Goal: Download file/media

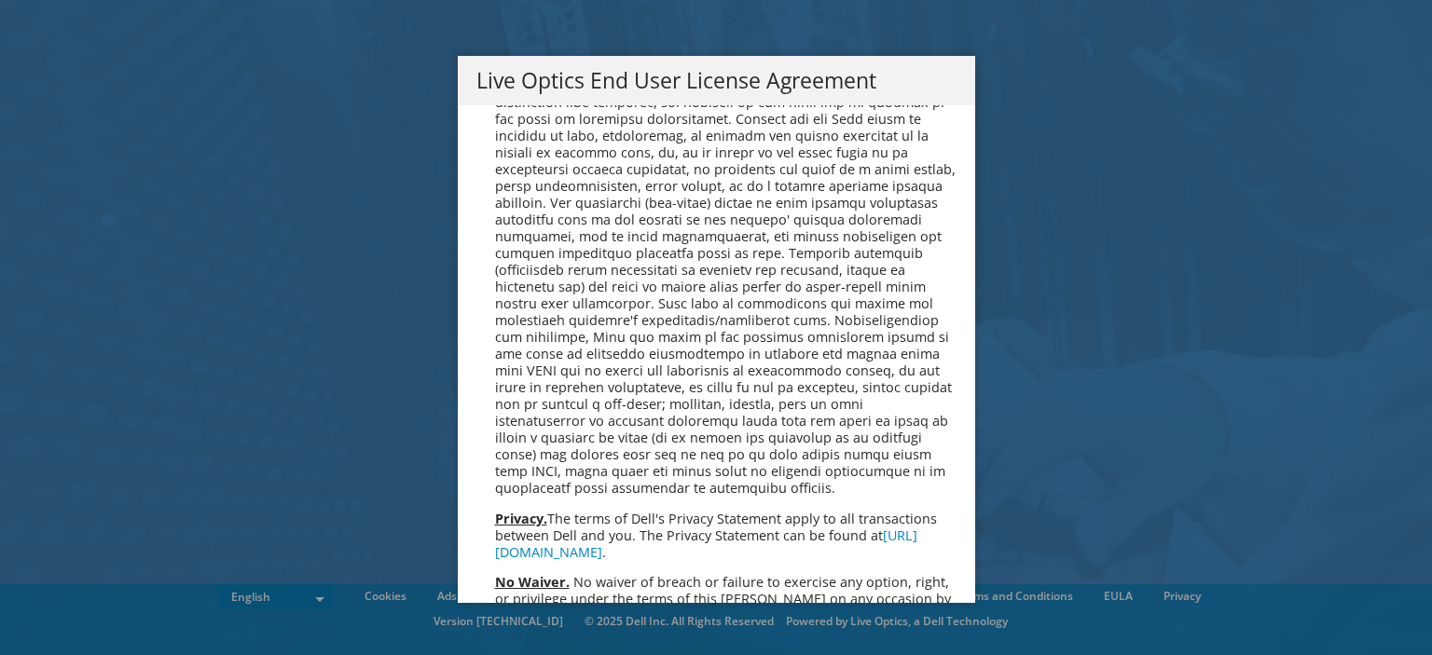
scroll to position [6833, 0]
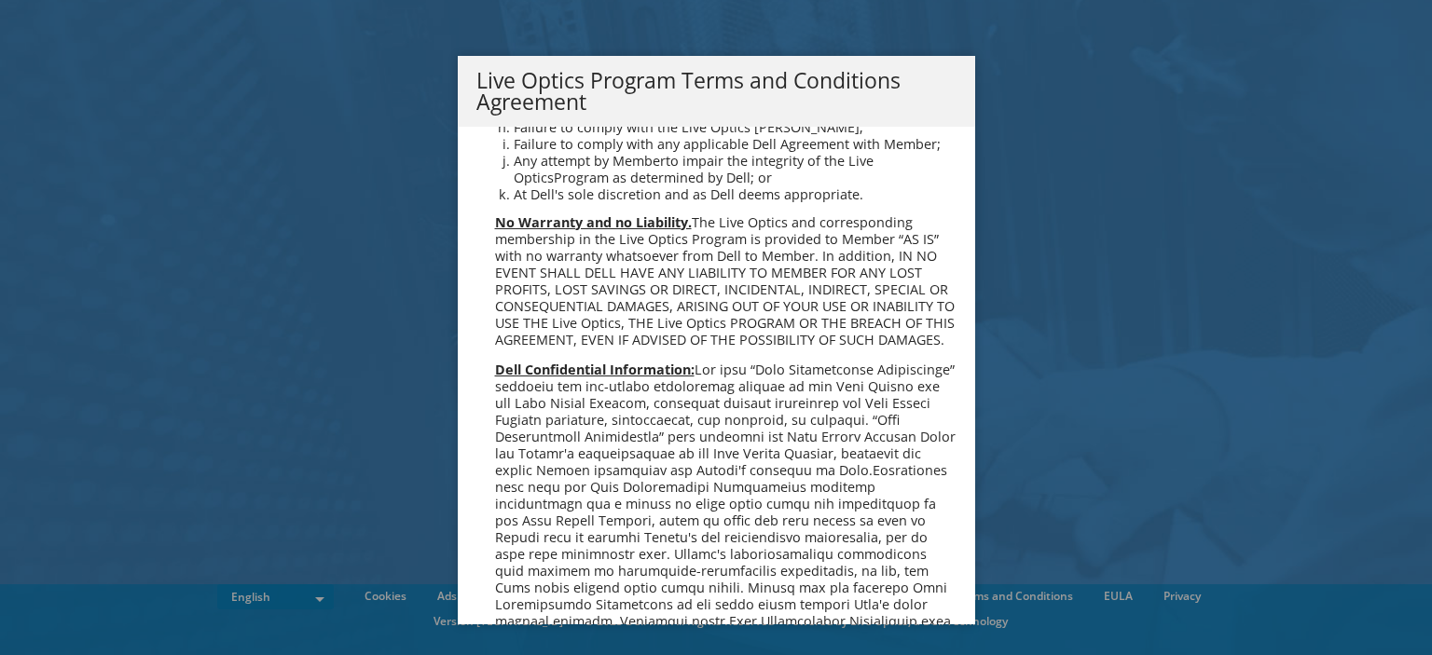
scroll to position [1284, 0]
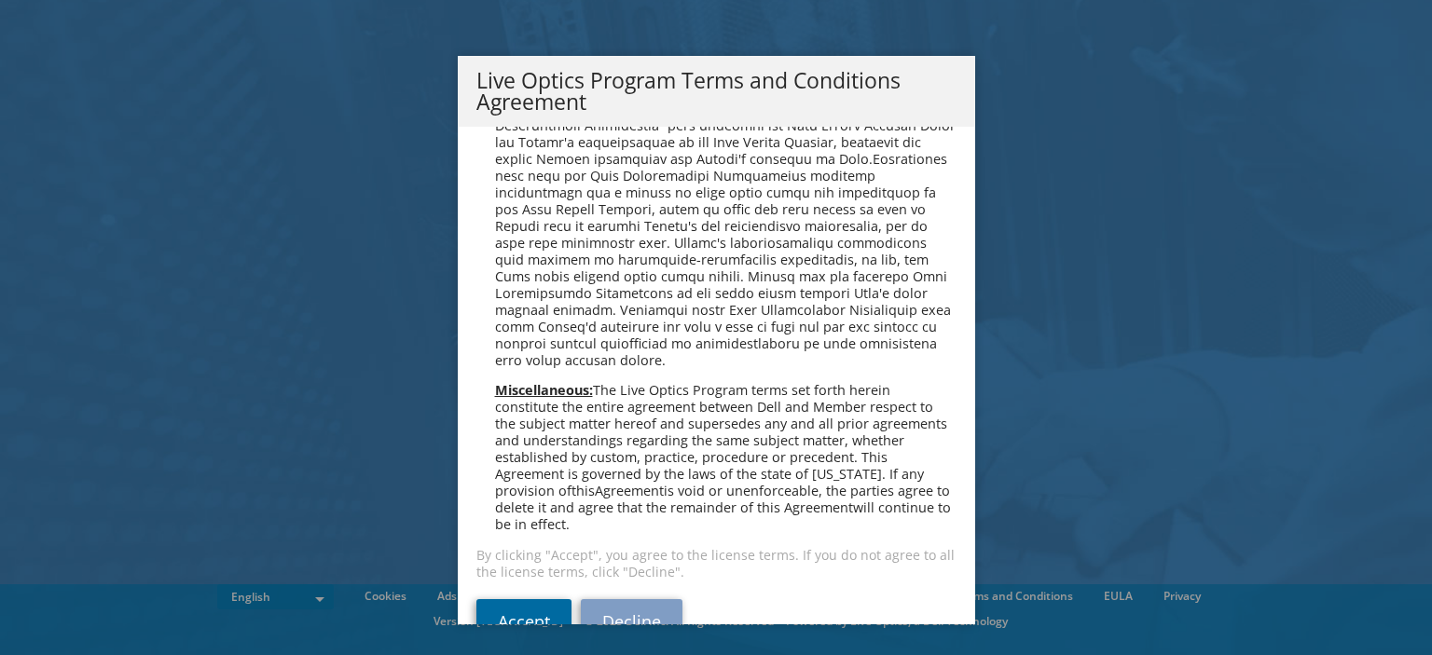
click at [522, 600] on link "Accept" at bounding box center [523, 622] width 95 height 45
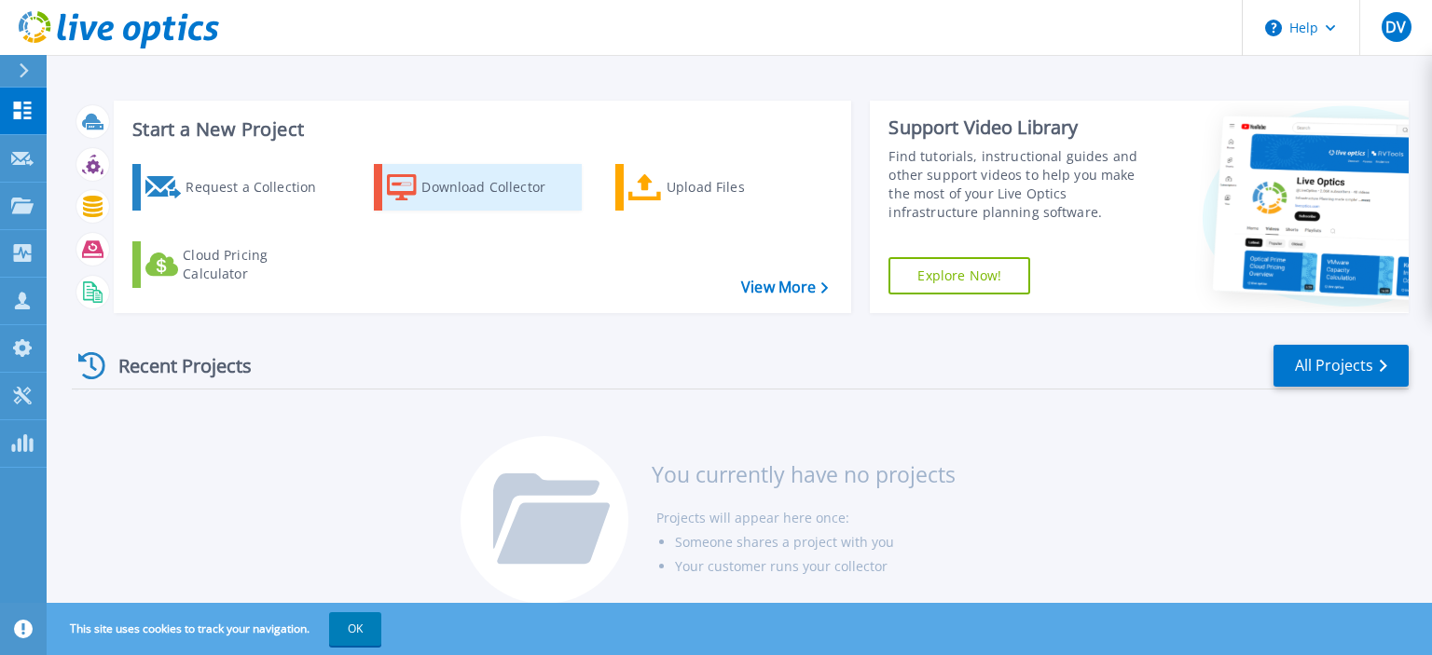
click at [474, 197] on div "Download Collector" at bounding box center [495, 187] width 149 height 37
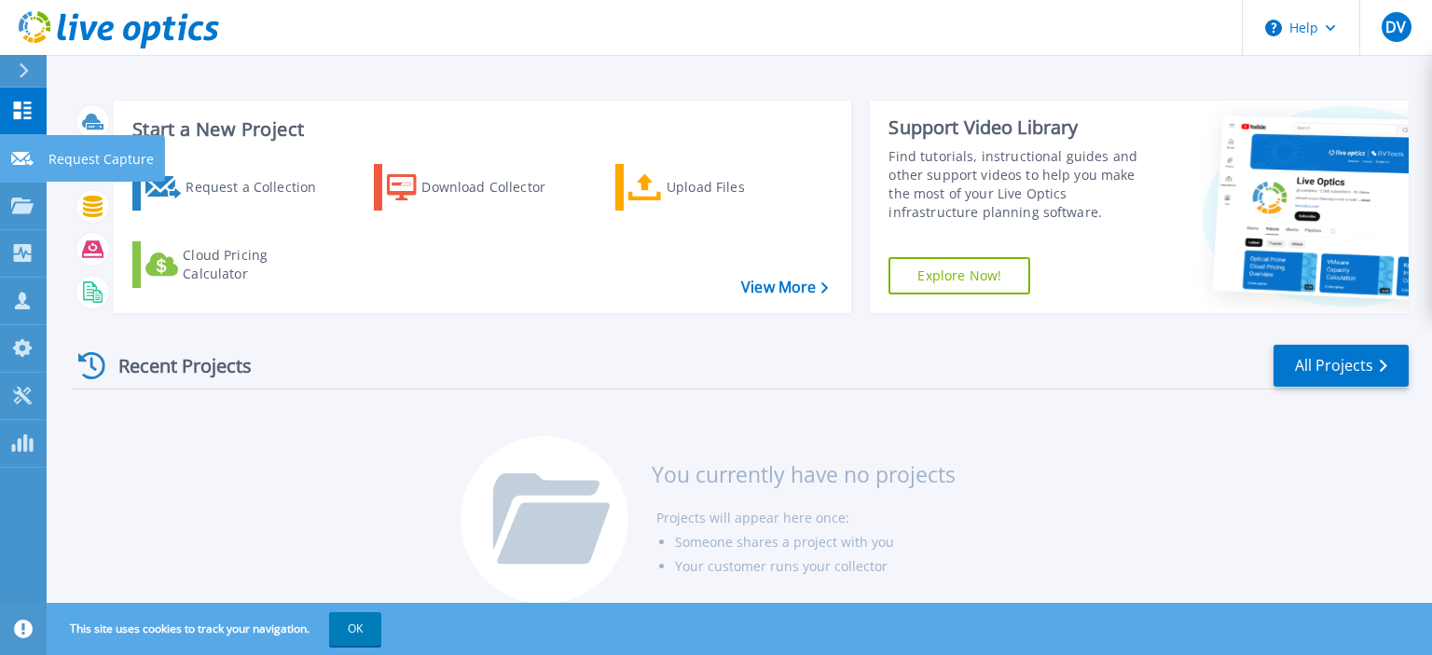
click at [27, 151] on div at bounding box center [22, 157] width 22 height 17
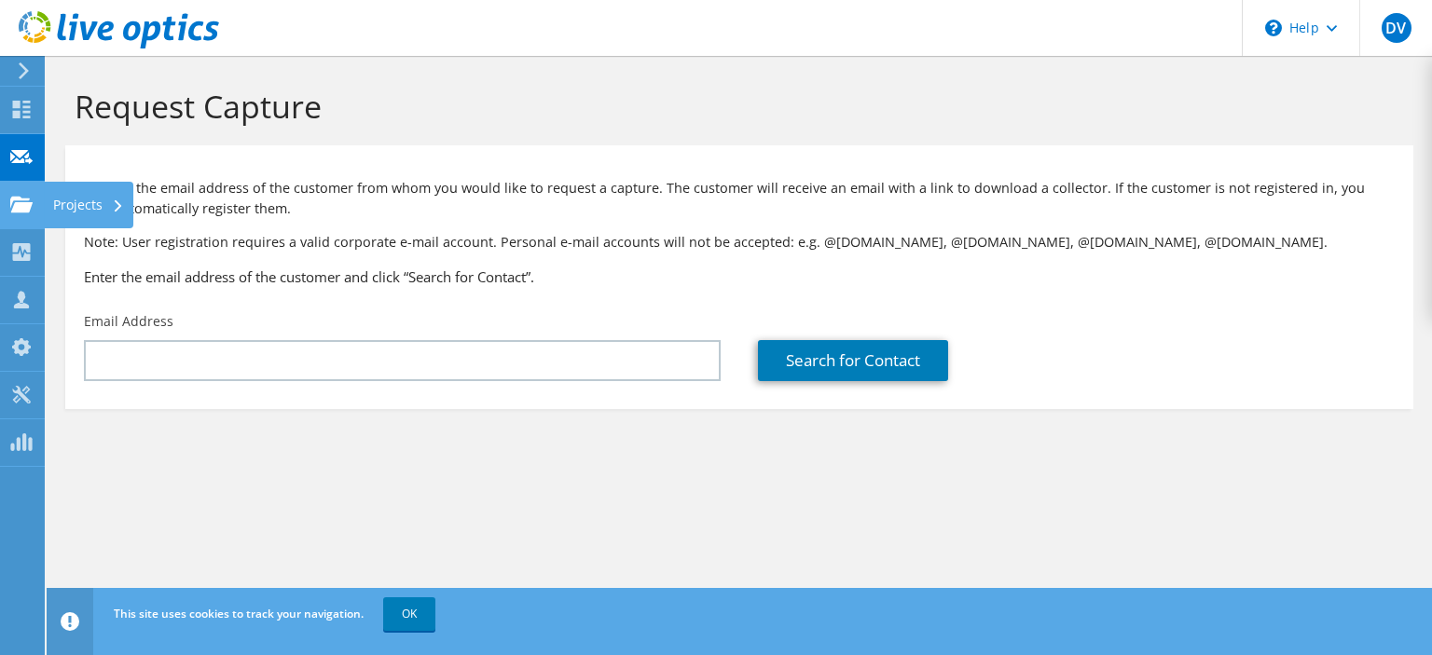
click at [25, 205] on use at bounding box center [21, 204] width 22 height 16
